Goal: Information Seeking & Learning: Learn about a topic

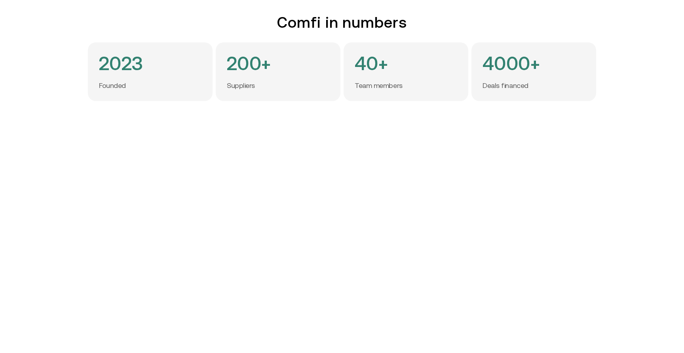
scroll to position [264, 0]
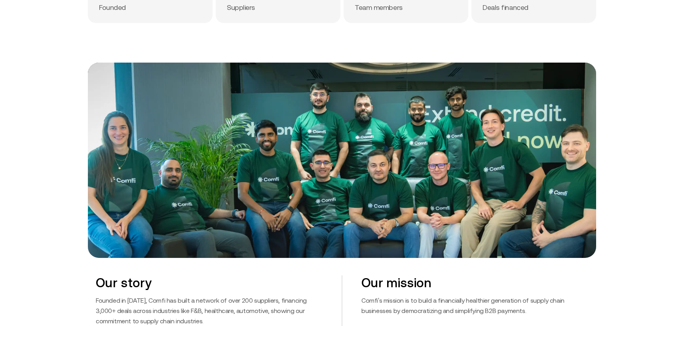
click at [237, 313] on p "Founded in [DATE], Comfi has built a network of over 200 suppliers, financing 3…" at bounding box center [209, 310] width 227 height 31
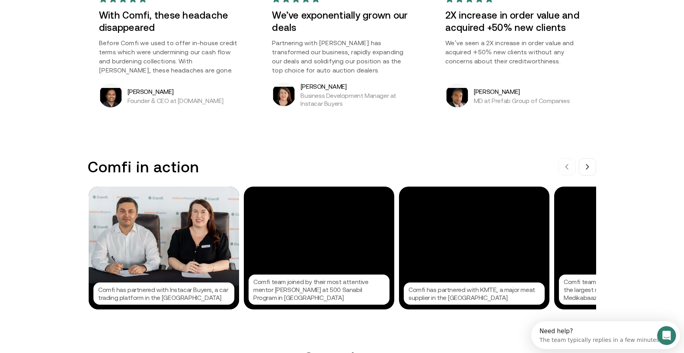
scroll to position [733, 0]
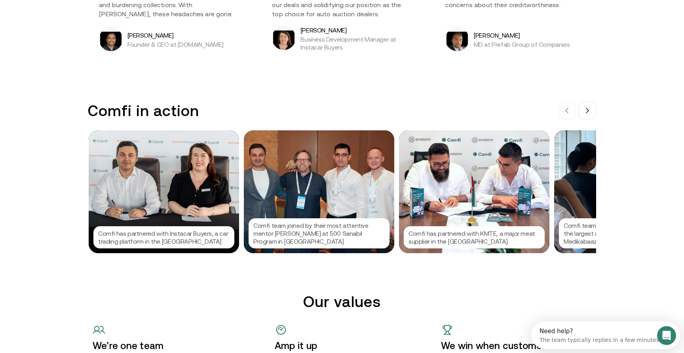
click at [205, 200] on div "Comfi has partnered with Instacar Buyers, a car trading platform in the [GEOGRA…" at bounding box center [164, 191] width 151 height 123
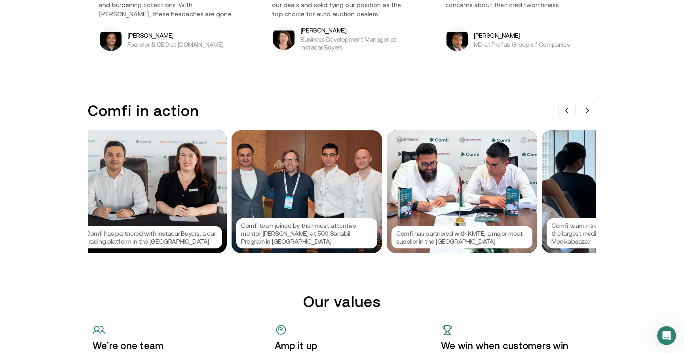
click at [87, 194] on div at bounding box center [342, 176] width 684 height 353
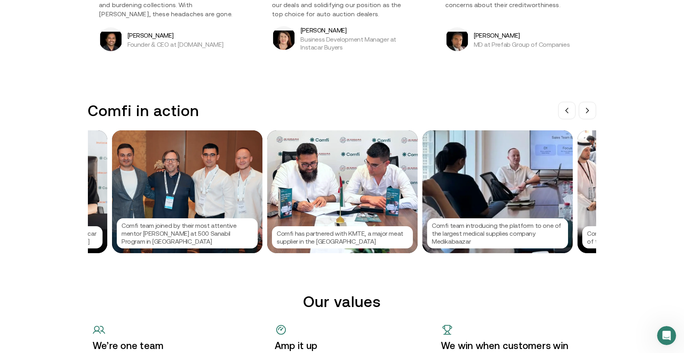
scroll to position [0, 155]
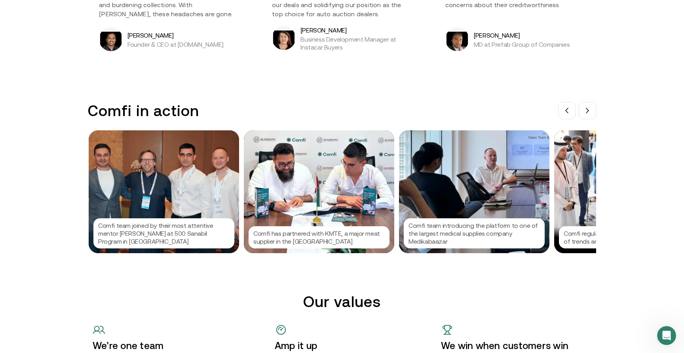
drag, startPoint x: 111, startPoint y: 194, endPoint x: 172, endPoint y: 194, distance: 61.4
click at [172, 194] on div "Comfi team joined by their most attentive mentor [PERSON_NAME] at 500 Sanabil P…" at bounding box center [164, 191] width 151 height 123
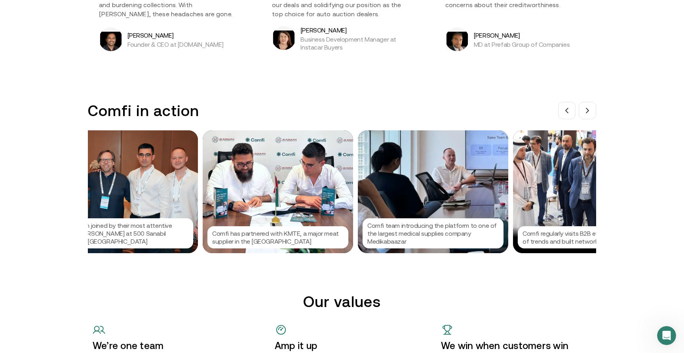
drag, startPoint x: 172, startPoint y: 194, endPoint x: 320, endPoint y: 190, distance: 147.8
click at [315, 194] on div at bounding box center [342, 176] width 684 height 353
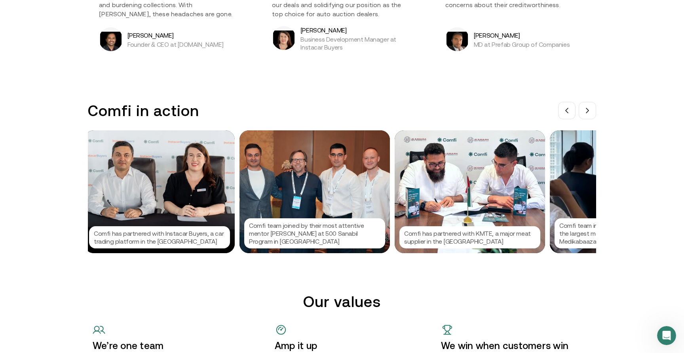
scroll to position [0, 0]
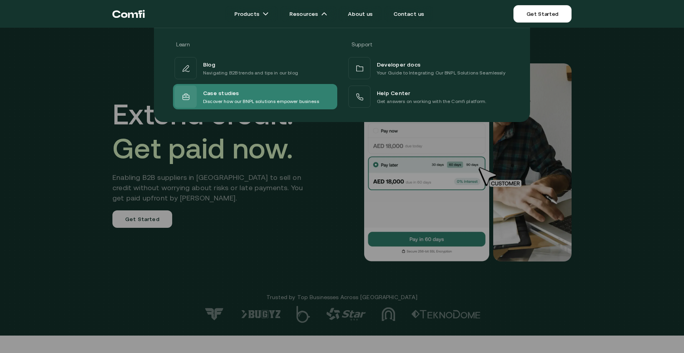
click at [216, 93] on span "Case studies" at bounding box center [221, 93] width 36 height 10
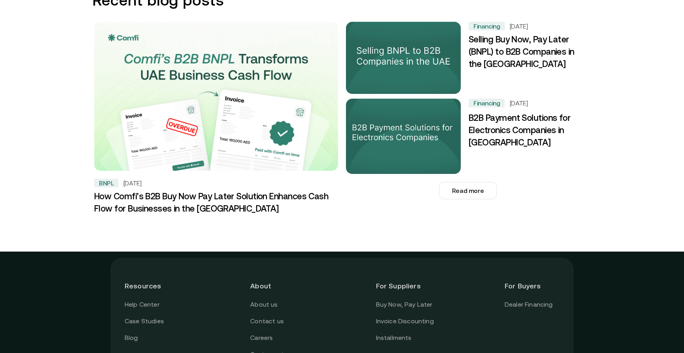
scroll to position [865, 0]
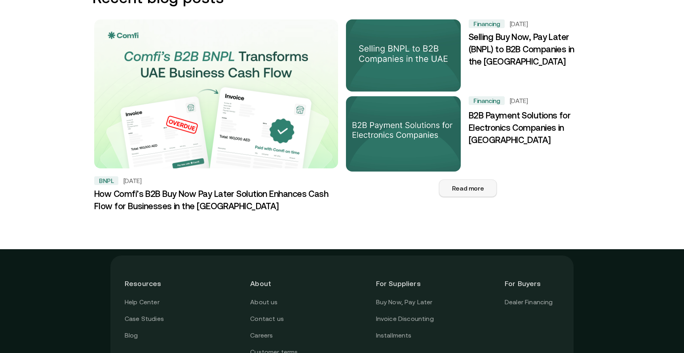
click at [452, 179] on button "Read more" at bounding box center [468, 187] width 58 height 17
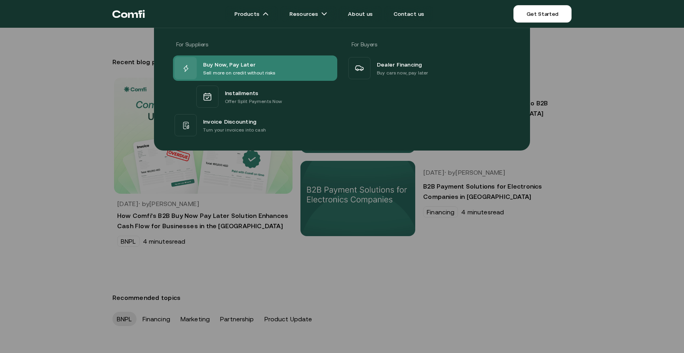
click at [243, 66] on span "Buy Now, Pay Later" at bounding box center [229, 64] width 52 height 10
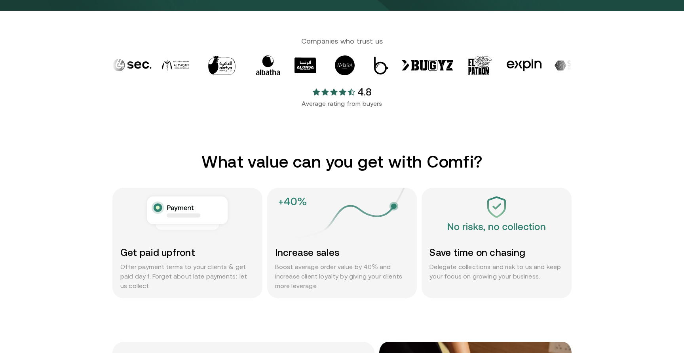
scroll to position [418, 0]
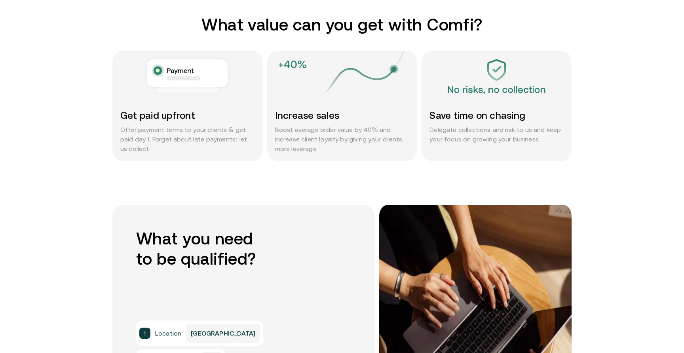
click at [419, 168] on section "What value can you get with Comfi? Get paid upfront Offer payment terms to your…" at bounding box center [342, 110] width 684 height 190
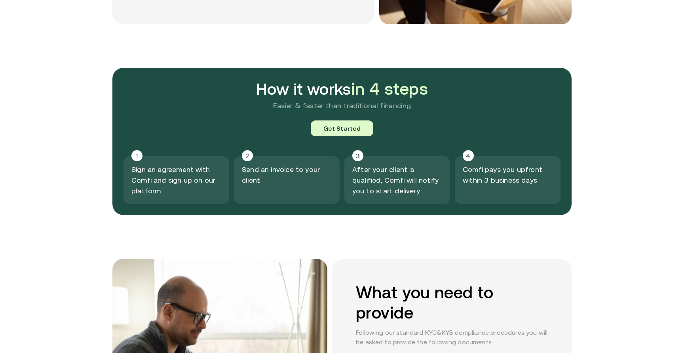
scroll to position [836, 0]
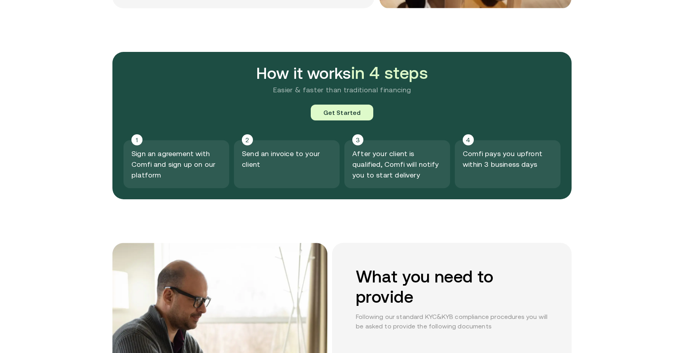
click at [419, 168] on p "After your client is qualified, Comfi will notify you to start delivery" at bounding box center [398, 164] width 90 height 32
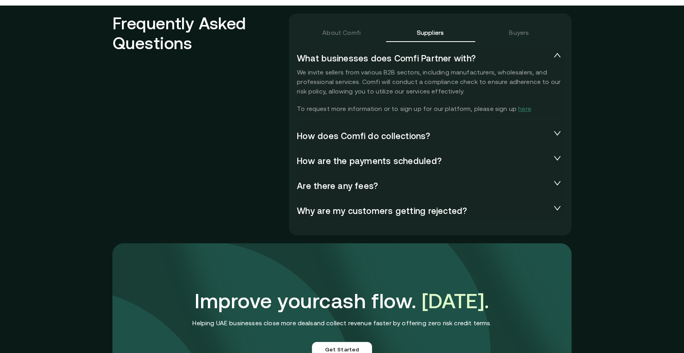
scroll to position [1706, 0]
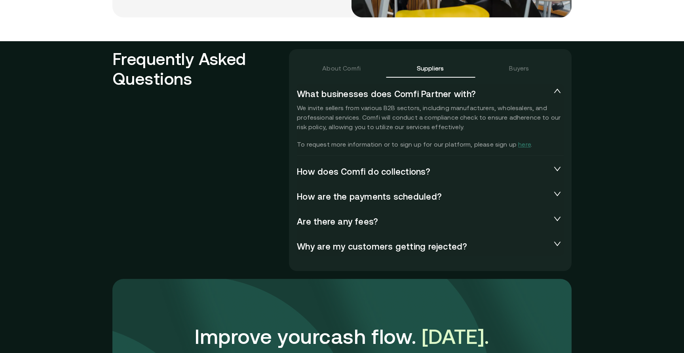
click at [377, 223] on span "Are there any fees?" at bounding box center [424, 221] width 254 height 10
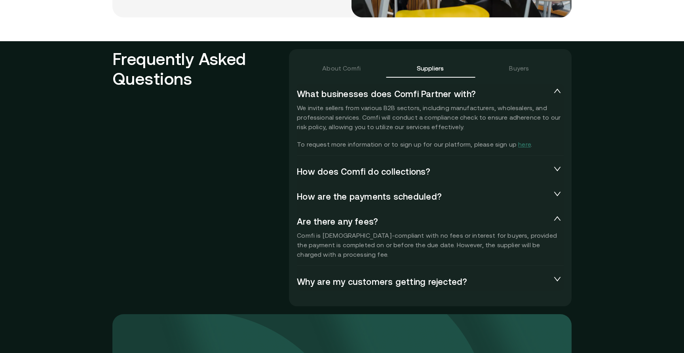
click at [386, 203] on div "How are the payments scheduled?" at bounding box center [430, 196] width 267 height 19
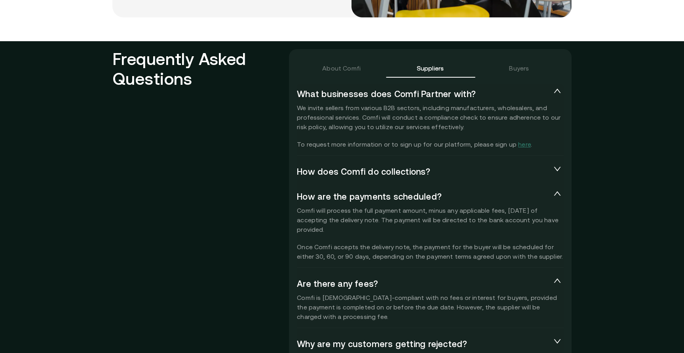
click at [381, 169] on span "How does Comfi do collections?" at bounding box center [424, 171] width 254 height 10
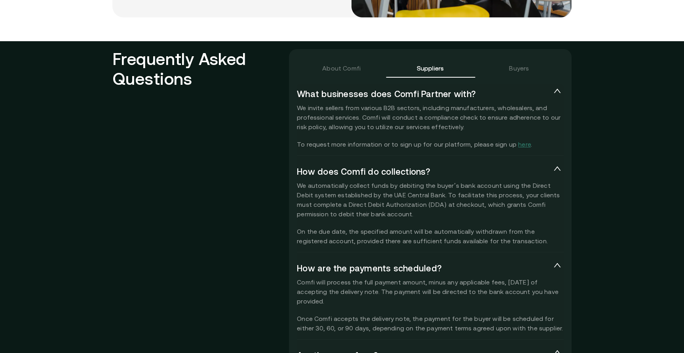
click at [395, 217] on p "We automatically collect funds by debiting the buyer’s bank account using the D…" at bounding box center [430, 213] width 267 height 65
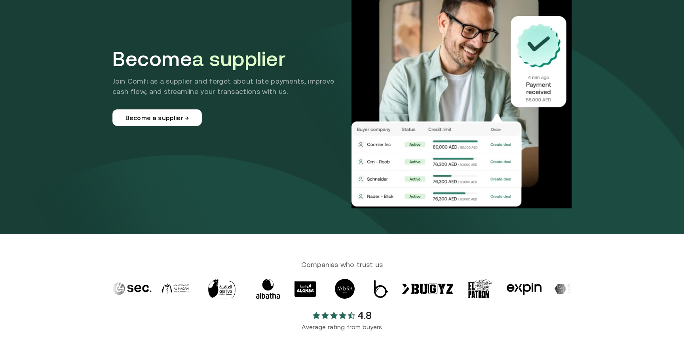
scroll to position [0, 0]
